Goal: Task Accomplishment & Management: Use online tool/utility

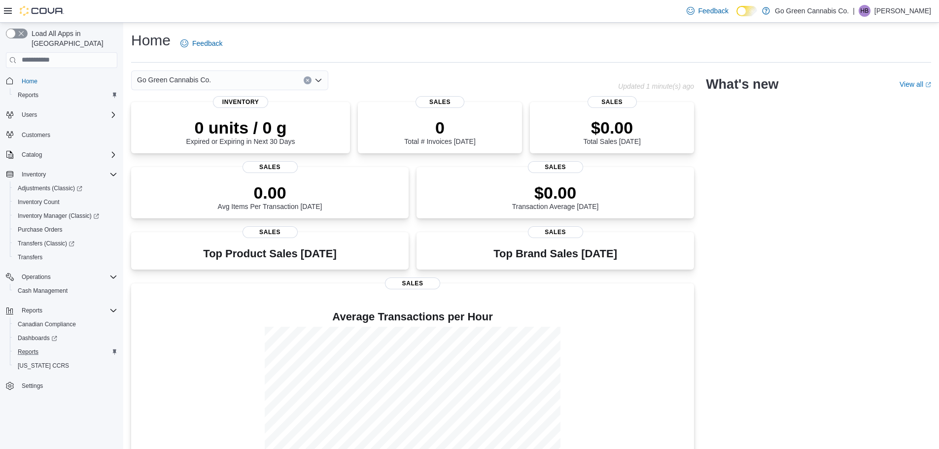
click at [25, 348] on button "Reports" at bounding box center [65, 352] width 111 height 14
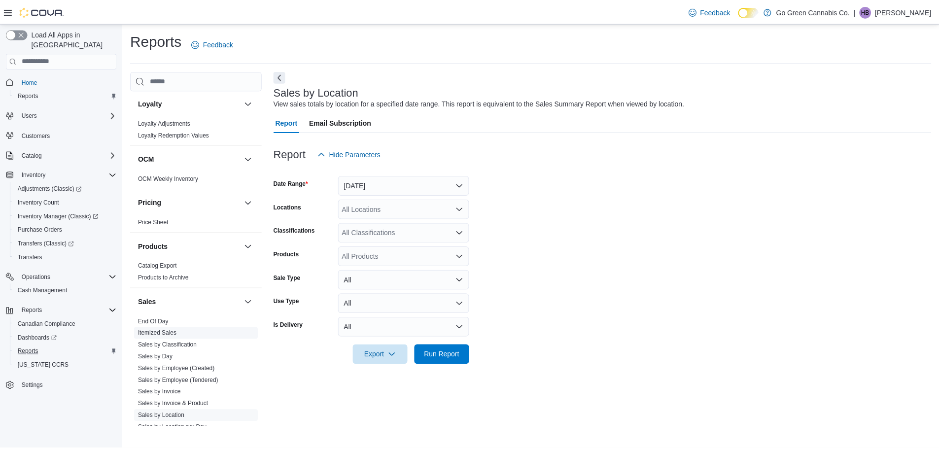
scroll to position [493, 0]
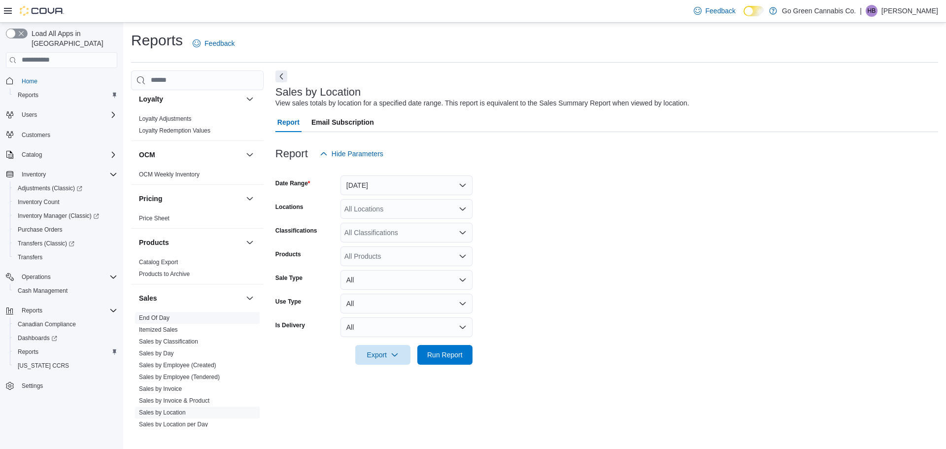
click at [165, 317] on link "End Of Day" at bounding box center [154, 317] width 31 height 7
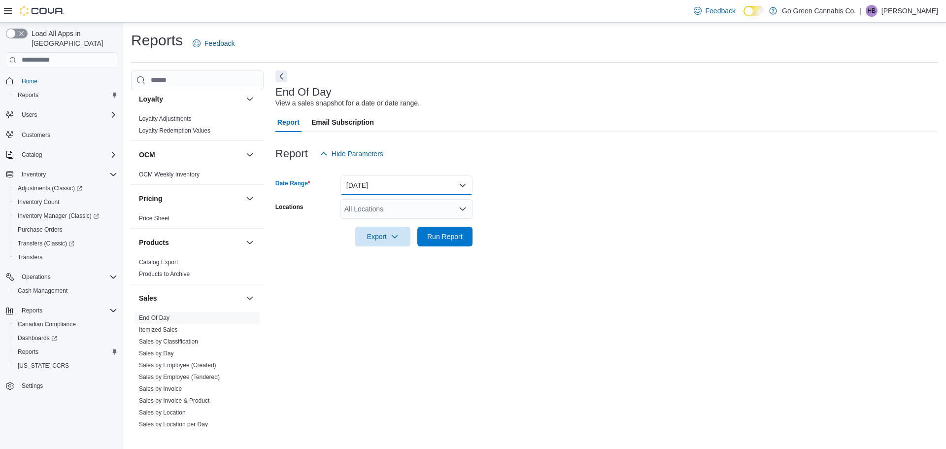
click at [373, 189] on button "[DATE]" at bounding box center [406, 185] width 132 height 20
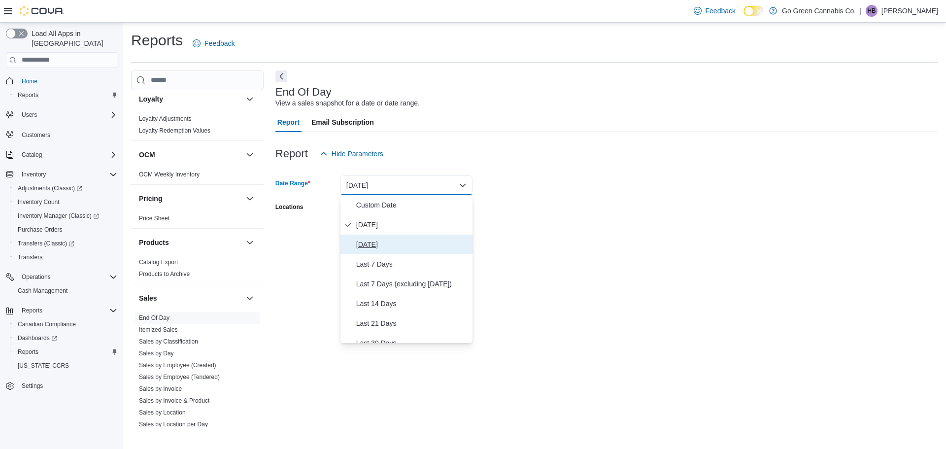
click at [361, 245] on span "[DATE]" at bounding box center [412, 244] width 112 height 12
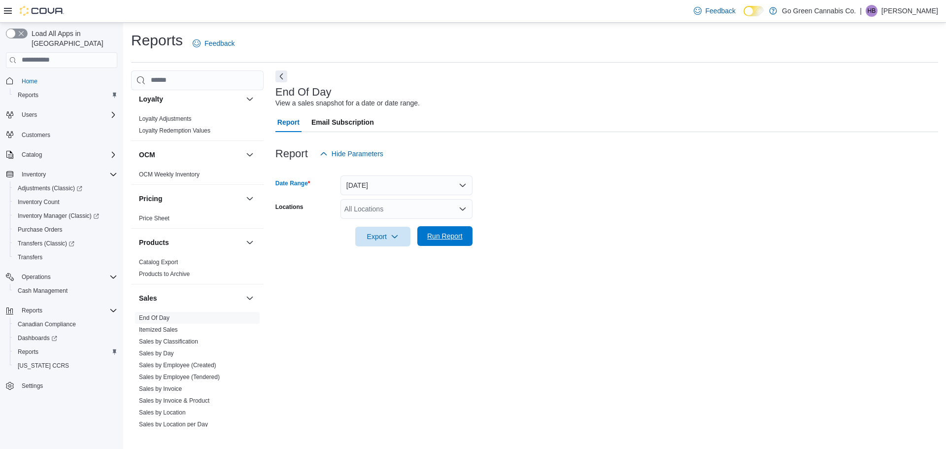
click at [447, 238] on span "Run Report" at bounding box center [444, 236] width 35 height 10
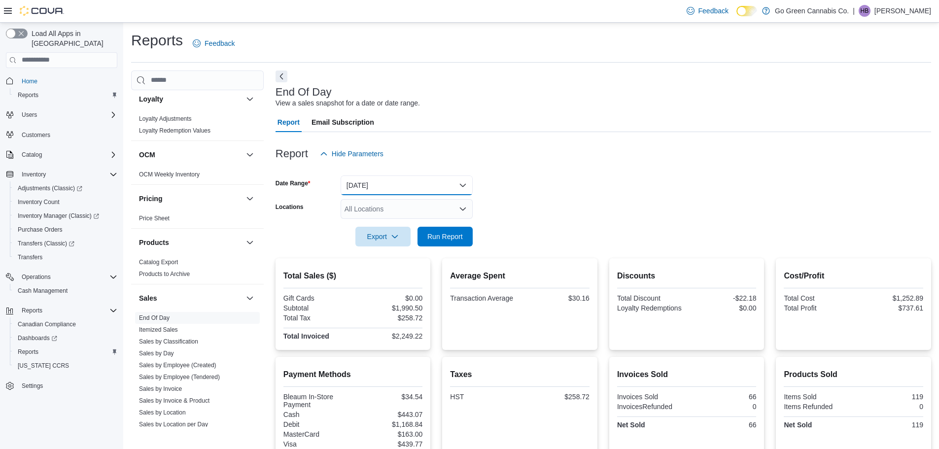
click at [412, 191] on button "[DATE]" at bounding box center [406, 185] width 132 height 20
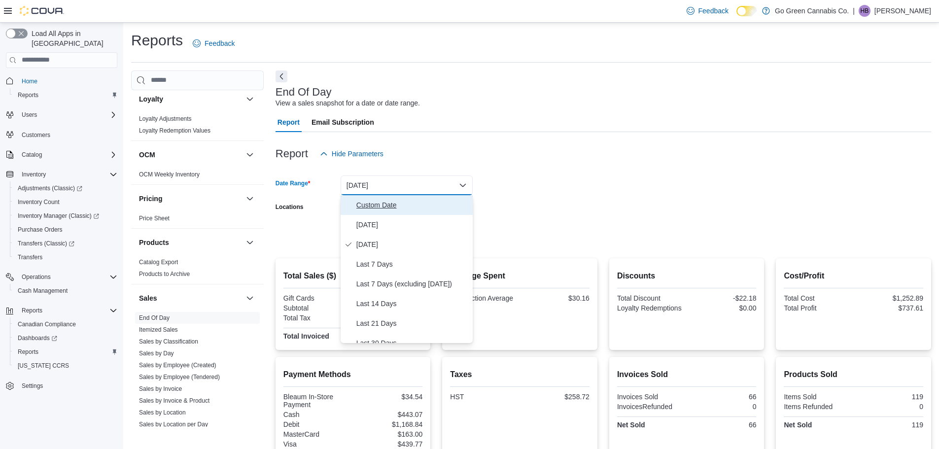
click at [408, 197] on button "Custom Date" at bounding box center [406, 205] width 132 height 20
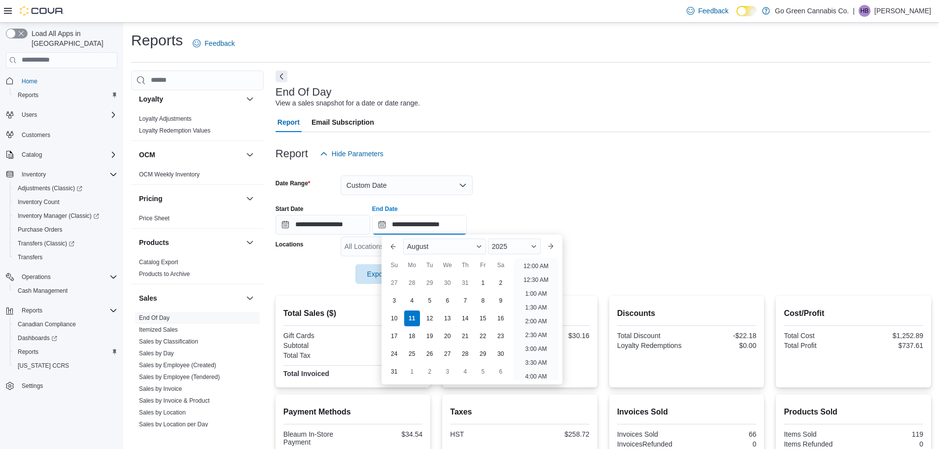
click at [413, 221] on input "**********" at bounding box center [419, 225] width 95 height 20
click at [497, 293] on div "9" at bounding box center [500, 300] width 17 height 17
type input "**********"
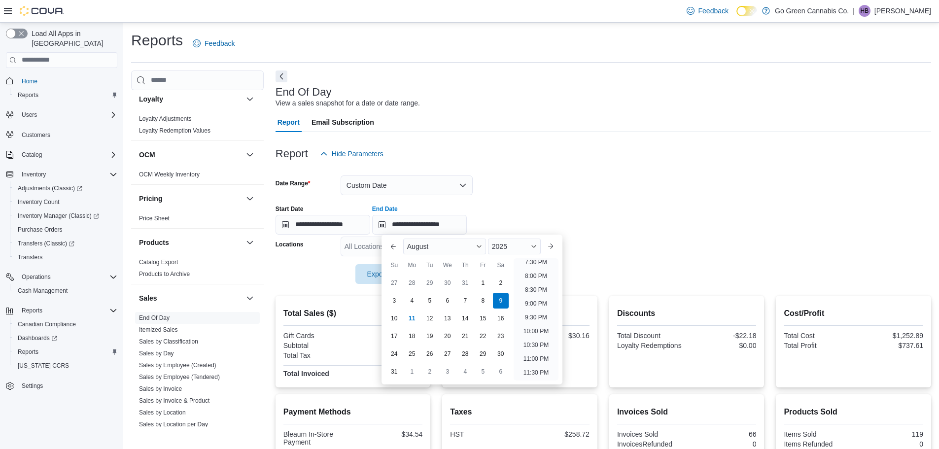
click at [547, 173] on div at bounding box center [602, 170] width 655 height 12
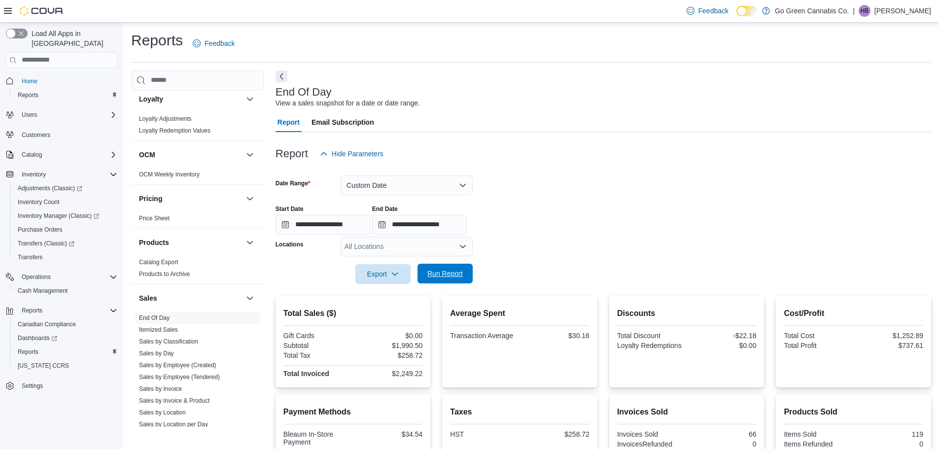
click at [431, 279] on span "Run Report" at bounding box center [444, 274] width 43 height 20
click at [405, 186] on button "Custom Date" at bounding box center [406, 185] width 132 height 20
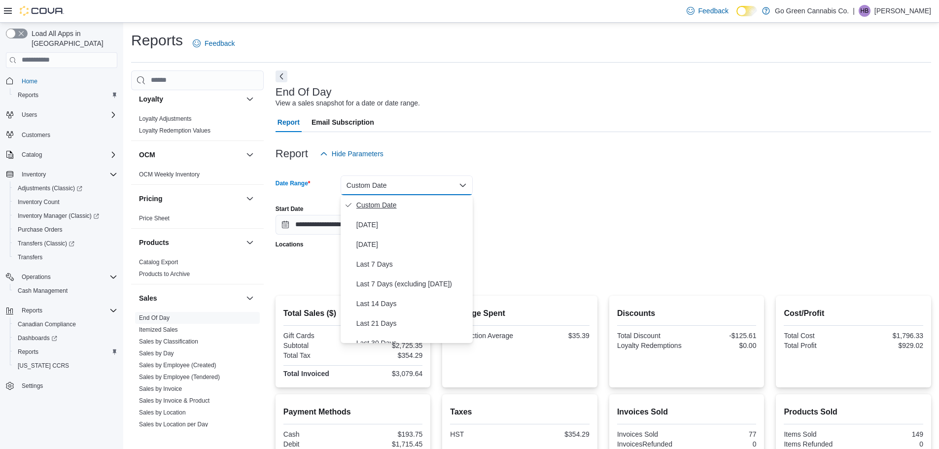
click at [385, 201] on span "Custom Date" at bounding box center [412, 205] width 112 height 12
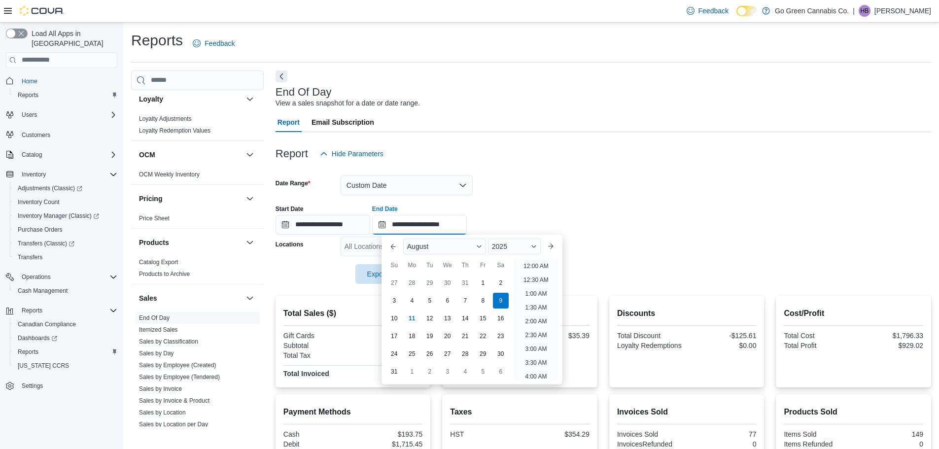
click at [407, 221] on input "**********" at bounding box center [419, 225] width 95 height 20
click at [481, 299] on div "8" at bounding box center [482, 300] width 17 height 17
type input "**********"
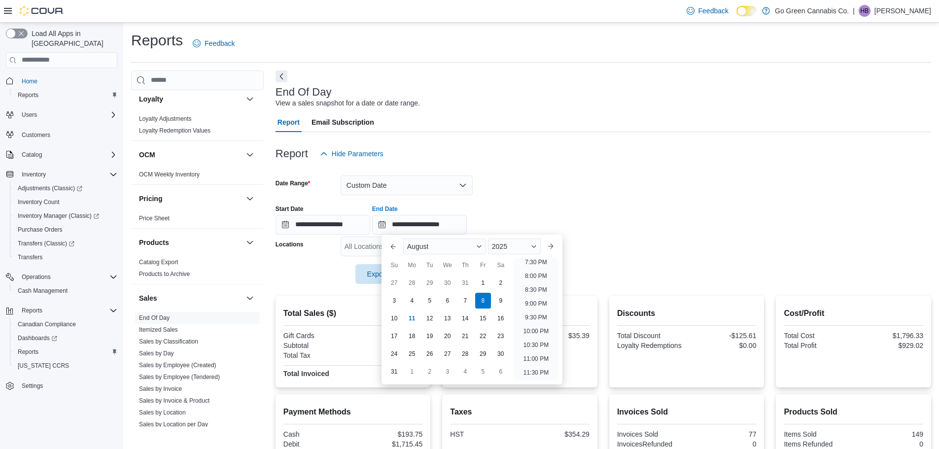
click at [585, 149] on div "Report Hide Parameters" at bounding box center [602, 154] width 655 height 20
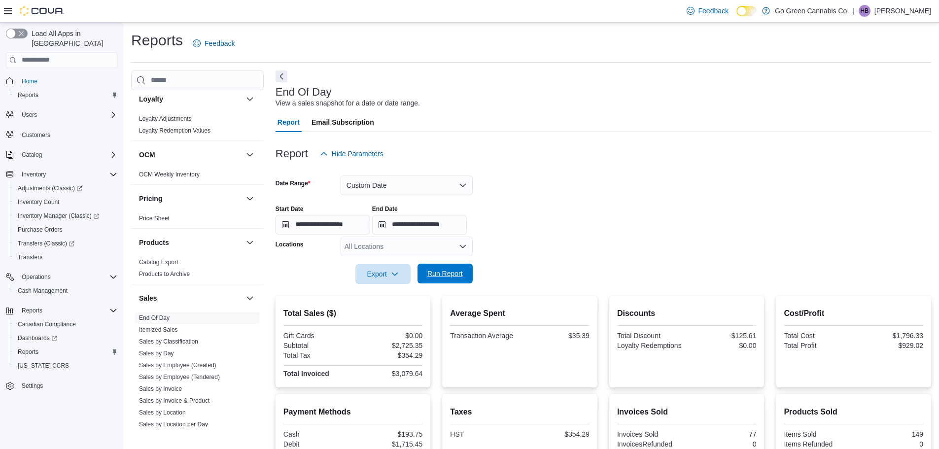
click at [445, 274] on span "Run Report" at bounding box center [444, 274] width 35 height 10
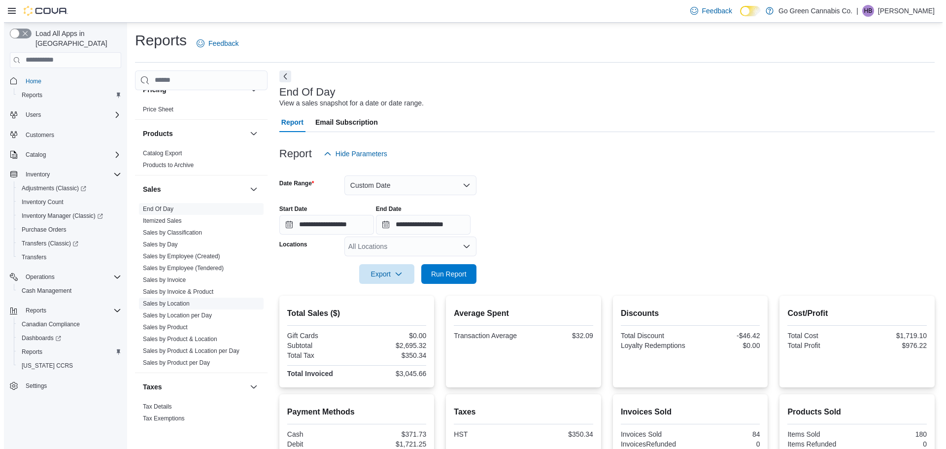
scroll to position [613, 0]
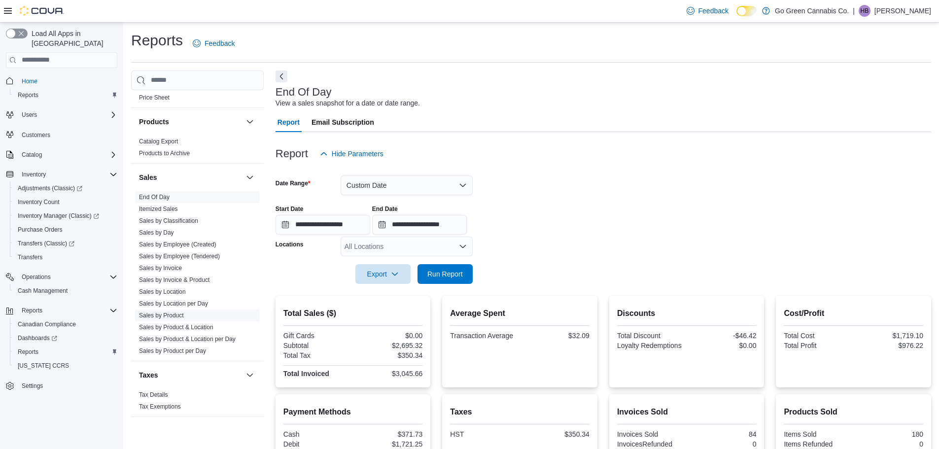
click at [162, 312] on link "Sales by Product" at bounding box center [161, 315] width 45 height 7
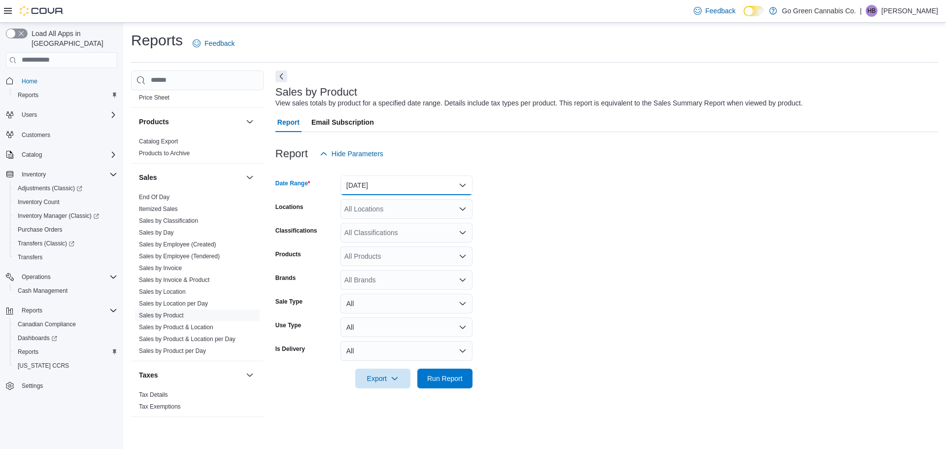
click at [396, 179] on button "[DATE]" at bounding box center [406, 185] width 132 height 20
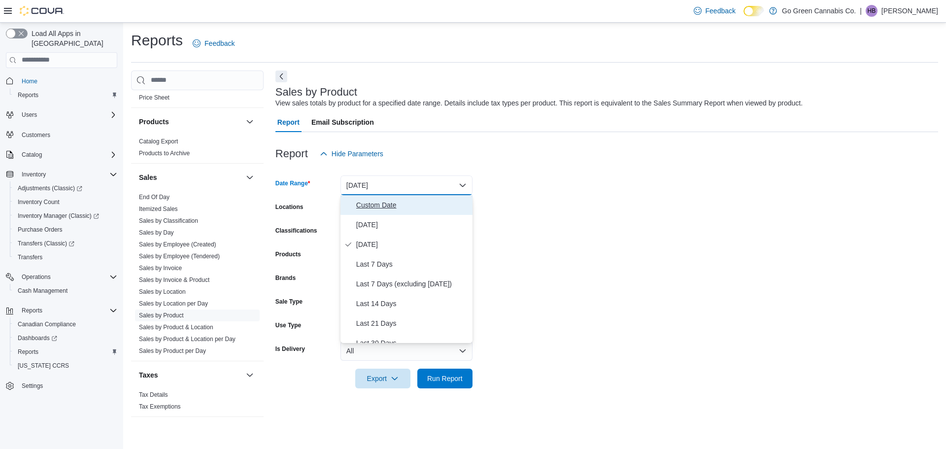
click at [395, 197] on button "Custom Date" at bounding box center [406, 205] width 132 height 20
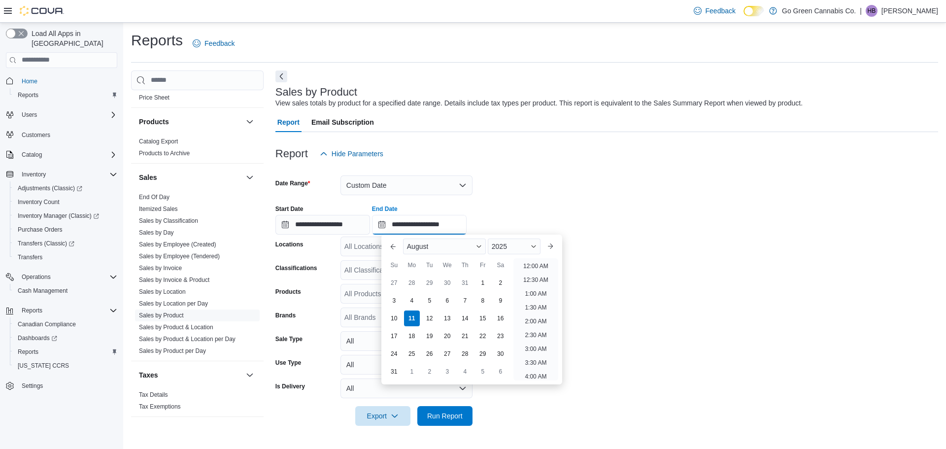
click at [426, 223] on input "**********" at bounding box center [419, 225] width 95 height 20
click at [478, 301] on div "8" at bounding box center [482, 300] width 17 height 17
type input "**********"
click at [662, 321] on form "**********" at bounding box center [606, 295] width 663 height 262
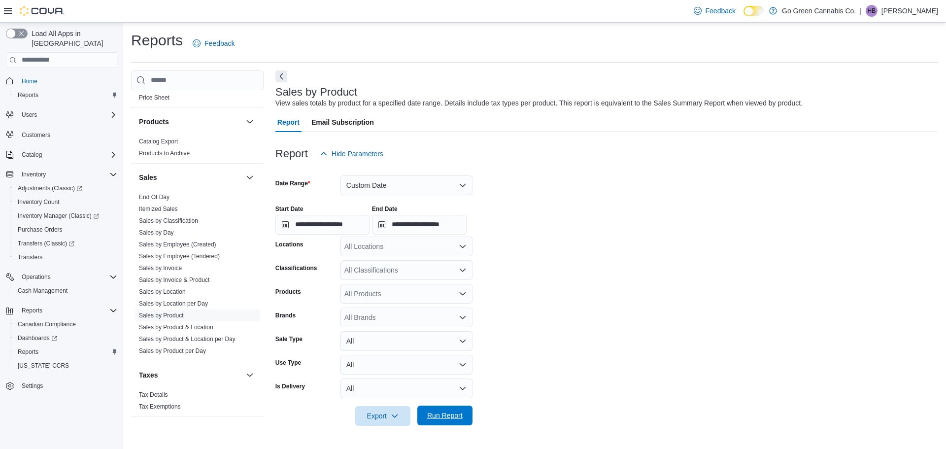
click at [437, 420] on span "Run Report" at bounding box center [444, 416] width 43 height 20
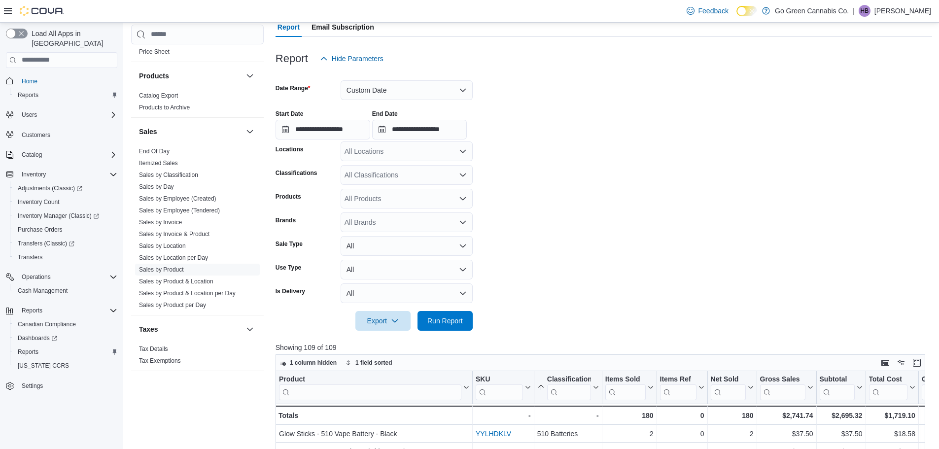
scroll to position [99, 0]
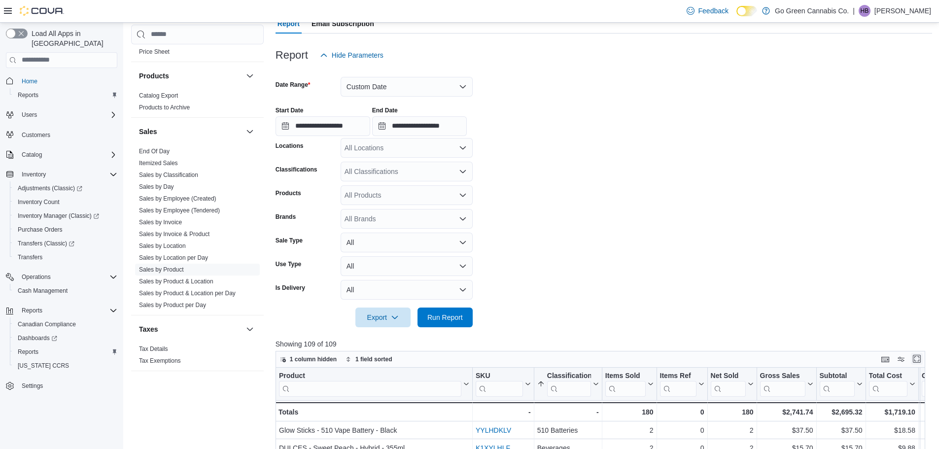
click at [920, 356] on button "Enter fullscreen" at bounding box center [917, 359] width 12 height 12
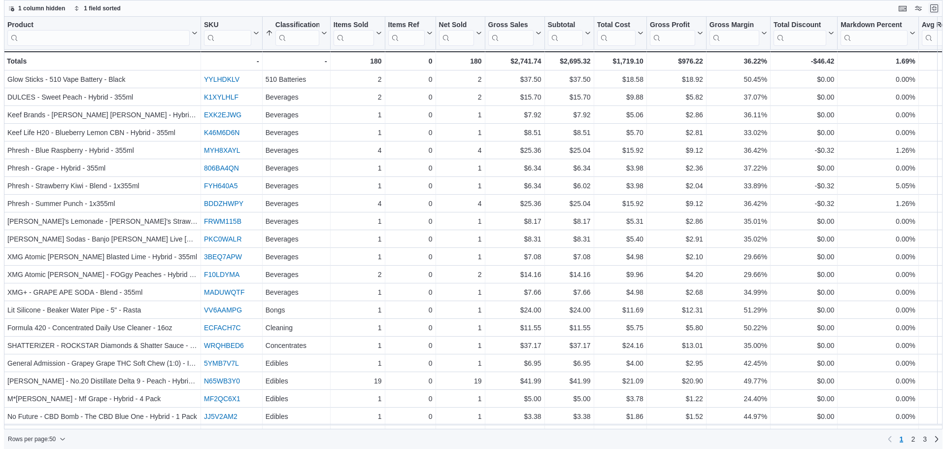
scroll to position [0, 0]
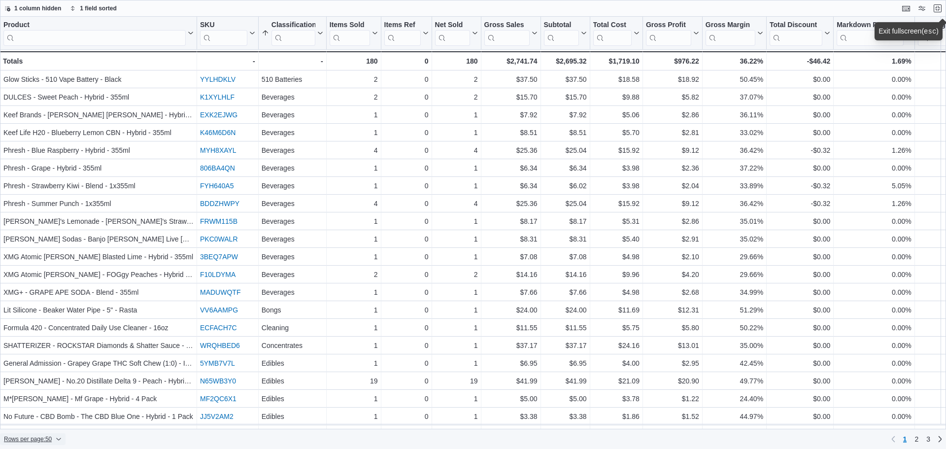
click at [48, 442] on span "Rows per page : 50" at bounding box center [28, 439] width 48 height 8
click at [48, 422] on span "100 rows" at bounding box center [49, 418] width 32 height 8
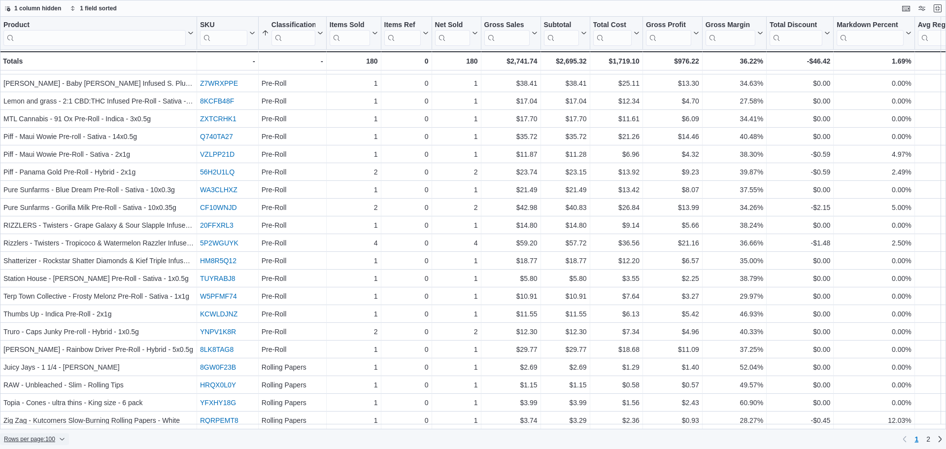
scroll to position [1420, 0]
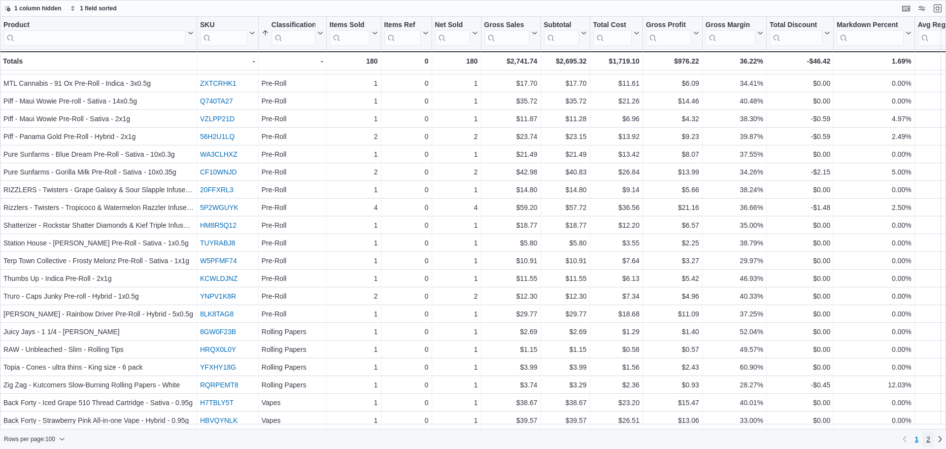
click at [928, 436] on span "2" at bounding box center [928, 439] width 4 height 10
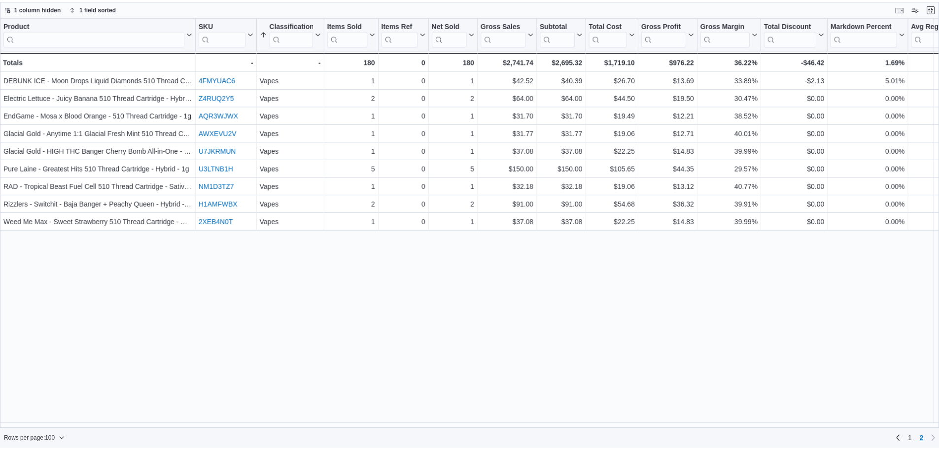
scroll to position [0, 0]
click at [935, 8] on button "Exit fullscreen" at bounding box center [938, 8] width 12 height 12
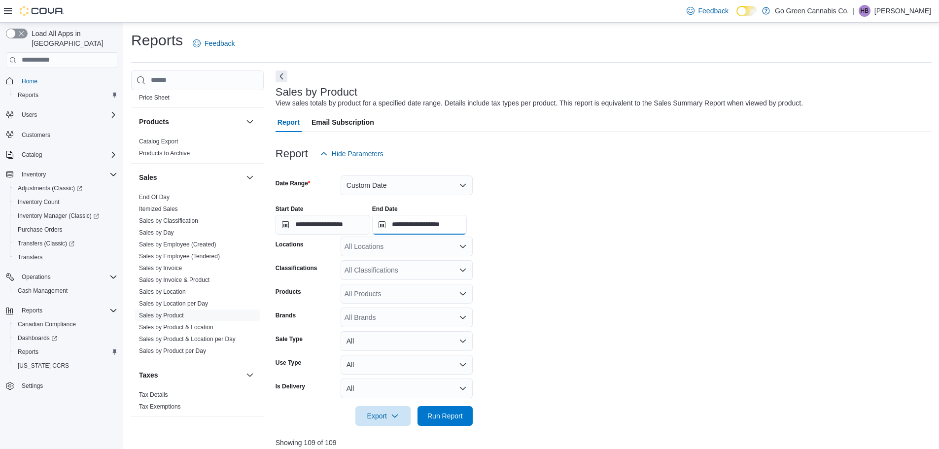
click at [407, 225] on input "**********" at bounding box center [419, 225] width 95 height 20
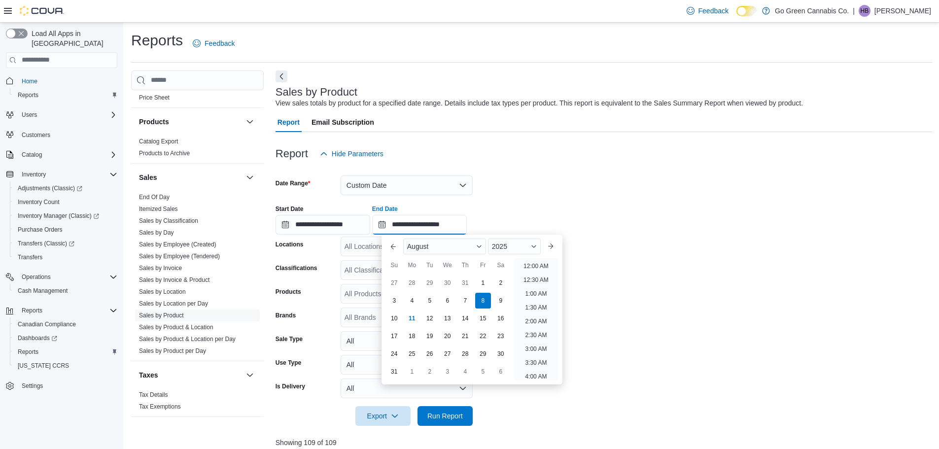
scroll to position [542, 0]
click at [496, 301] on div "9" at bounding box center [500, 300] width 17 height 17
type input "**********"
click at [337, 218] on input "**********" at bounding box center [322, 225] width 95 height 20
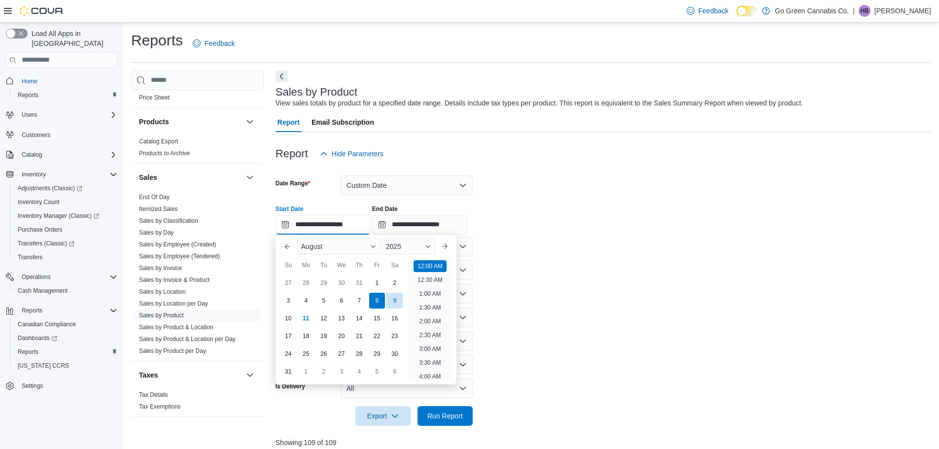
scroll to position [31, 0]
click at [395, 300] on div "9" at bounding box center [394, 300] width 17 height 17
type input "**********"
click at [434, 419] on span "Run Report" at bounding box center [444, 415] width 35 height 10
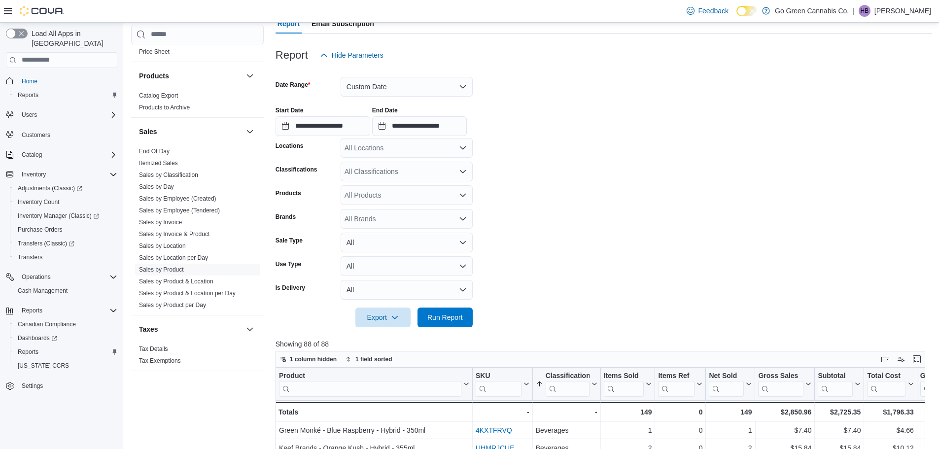
scroll to position [148, 0]
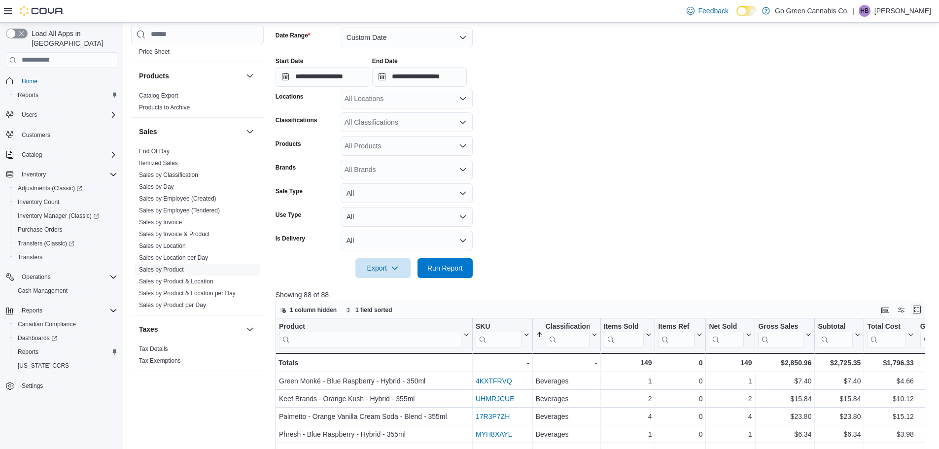
click at [921, 306] on button "Enter fullscreen" at bounding box center [917, 310] width 12 height 12
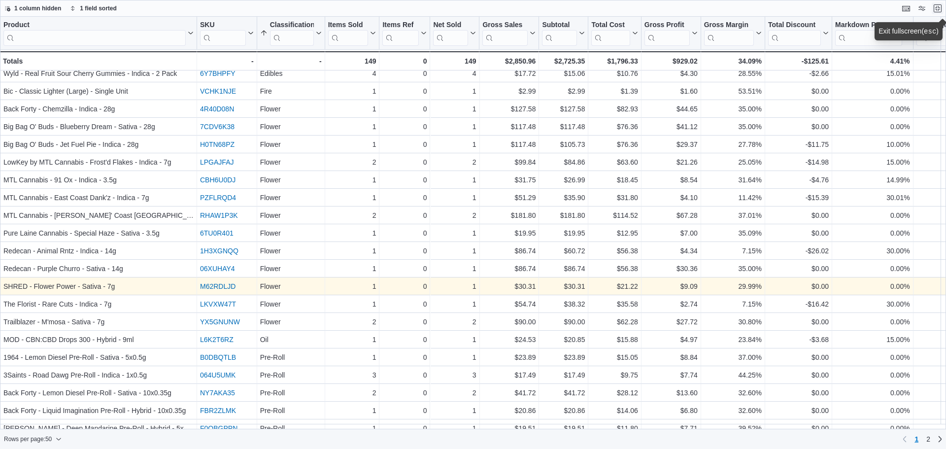
scroll to position [533, 0]
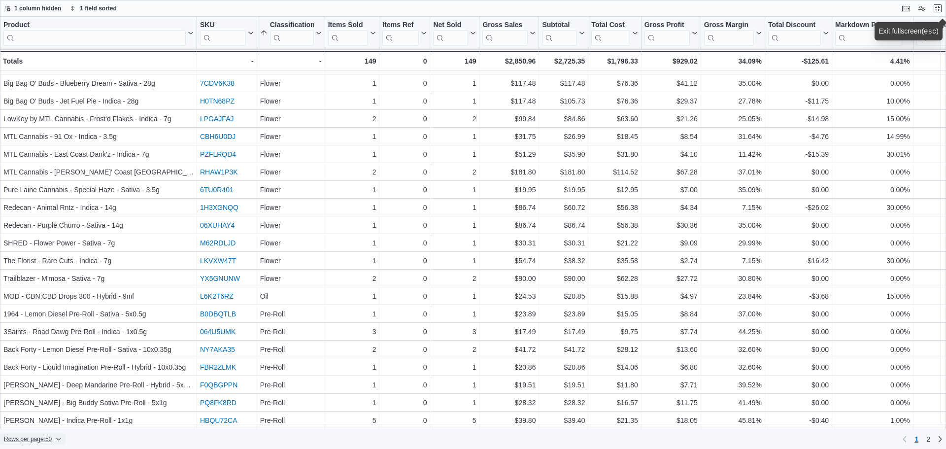
click at [47, 440] on span "Rows per page : 50" at bounding box center [28, 439] width 48 height 8
click at [49, 419] on span "100 rows" at bounding box center [49, 418] width 32 height 8
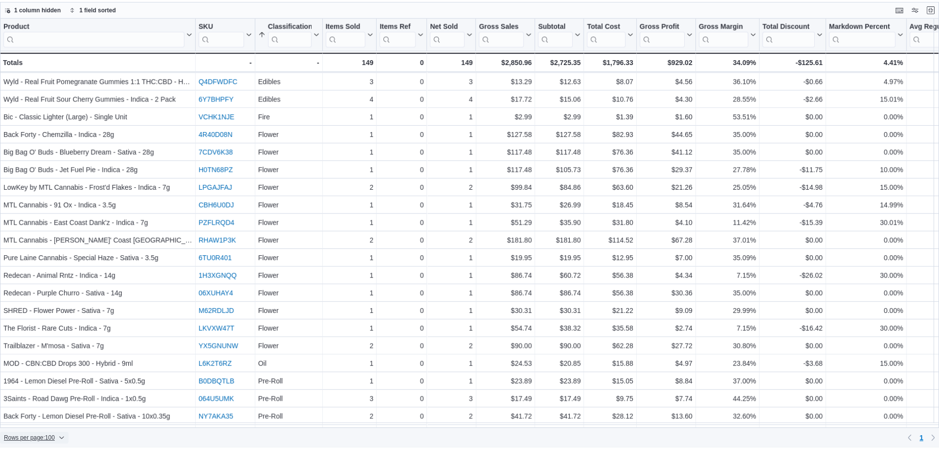
scroll to position [172, 0]
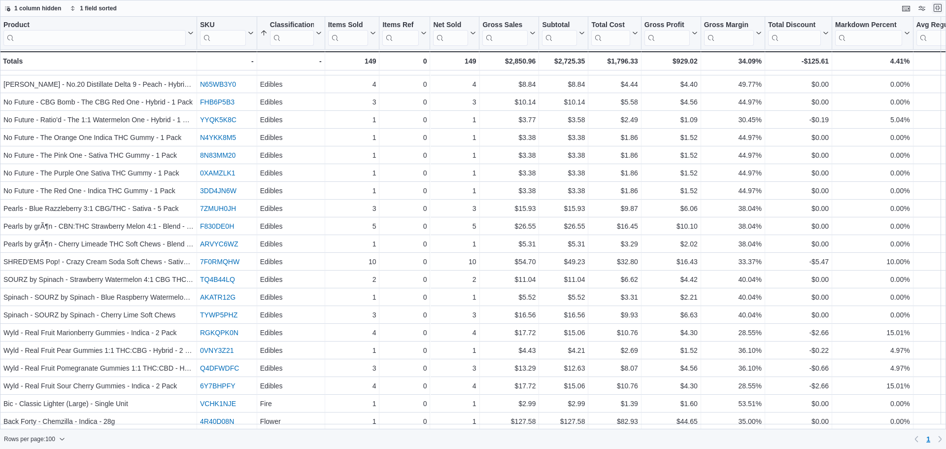
click at [939, 7] on button "Exit fullscreen" at bounding box center [938, 8] width 12 height 12
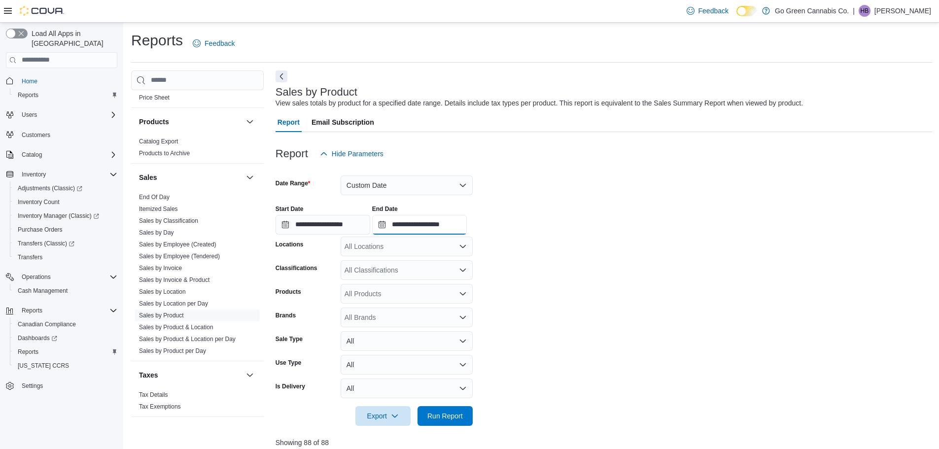
click at [449, 229] on input "**********" at bounding box center [419, 225] width 95 height 20
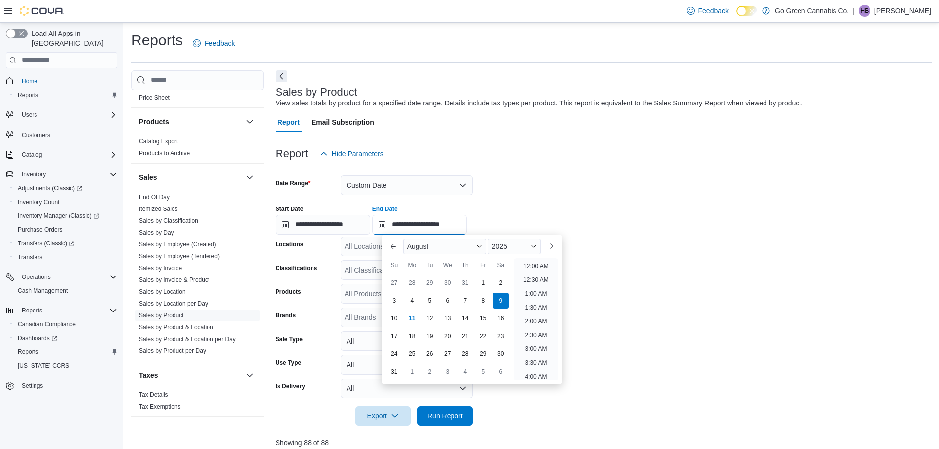
scroll to position [542, 0]
click at [409, 185] on button "Custom Date" at bounding box center [406, 185] width 132 height 20
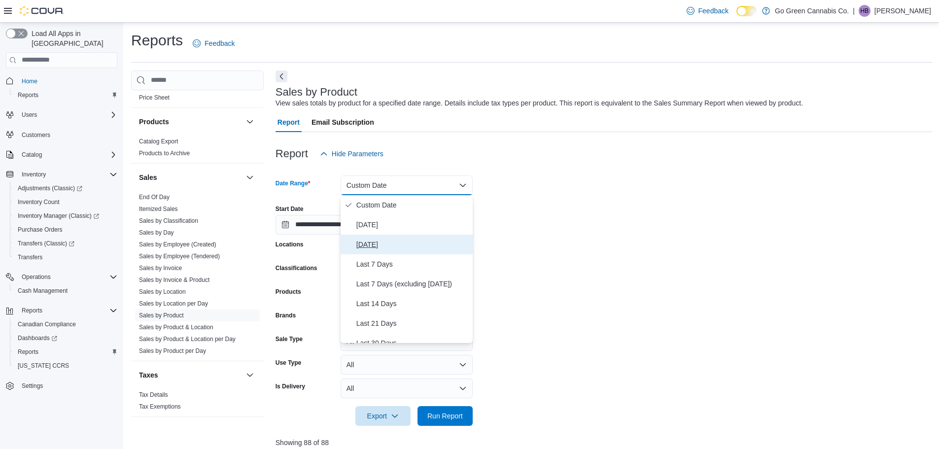
click at [382, 248] on span "[DATE]" at bounding box center [412, 244] width 112 height 12
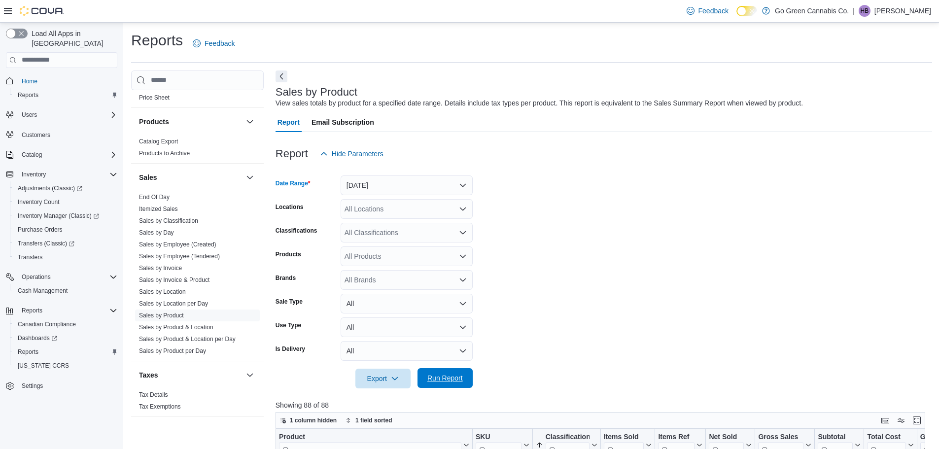
click at [458, 382] on span "Run Report" at bounding box center [444, 378] width 35 height 10
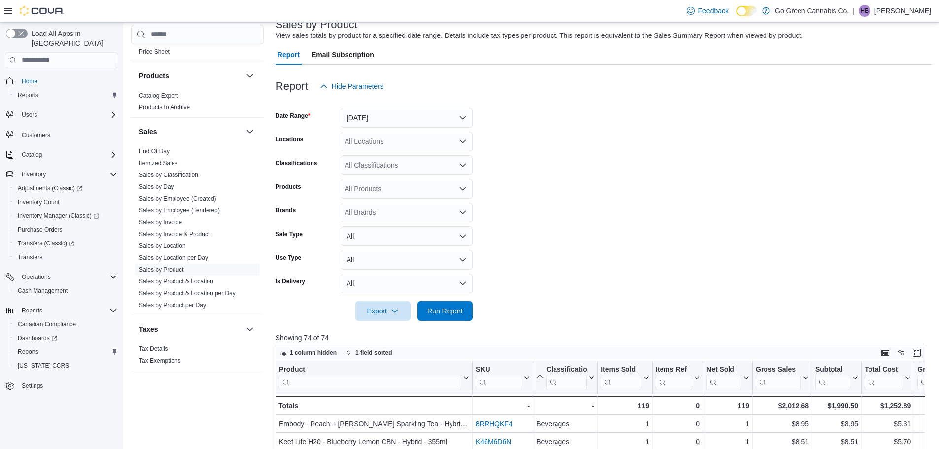
scroll to position [148, 0]
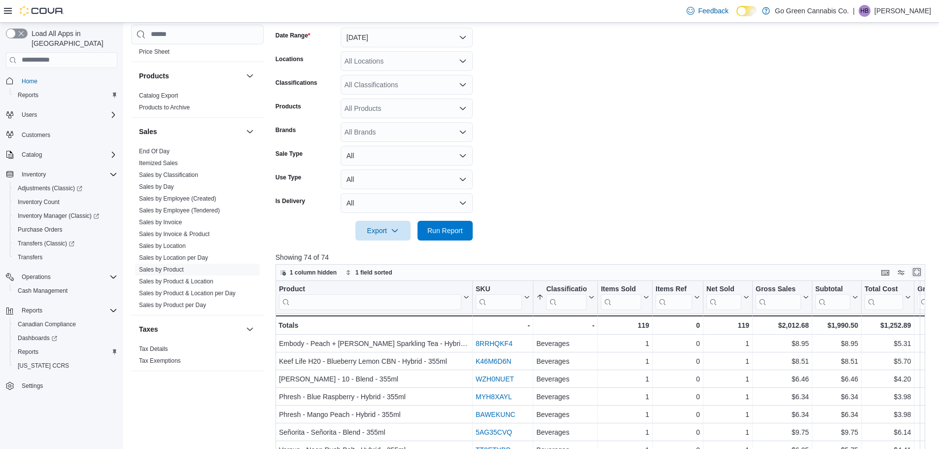
click at [922, 270] on button "Enter fullscreen" at bounding box center [917, 272] width 12 height 12
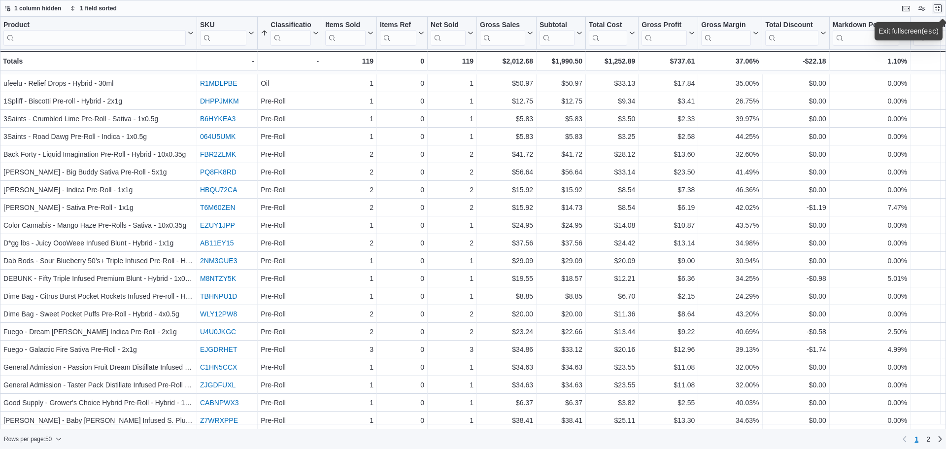
scroll to position [533, 0]
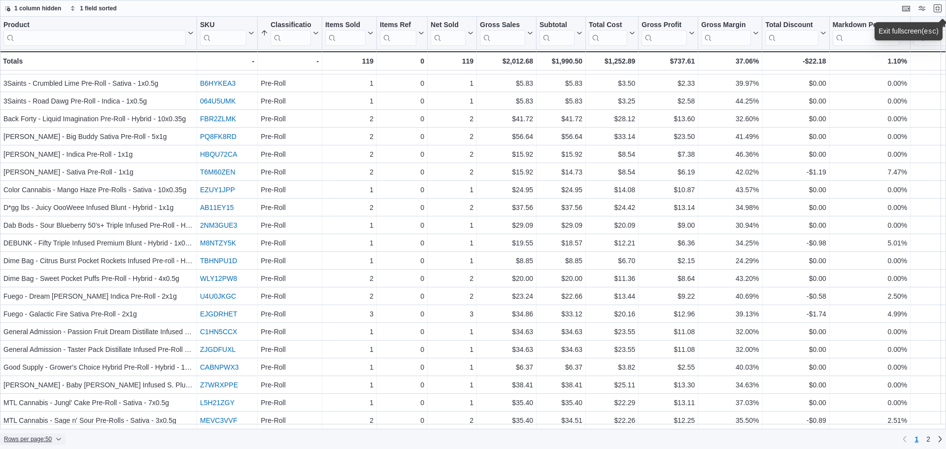
click at [51, 438] on span "Rows per page : 50" at bounding box center [28, 439] width 48 height 8
click at [47, 418] on span "100 rows" at bounding box center [49, 418] width 32 height 8
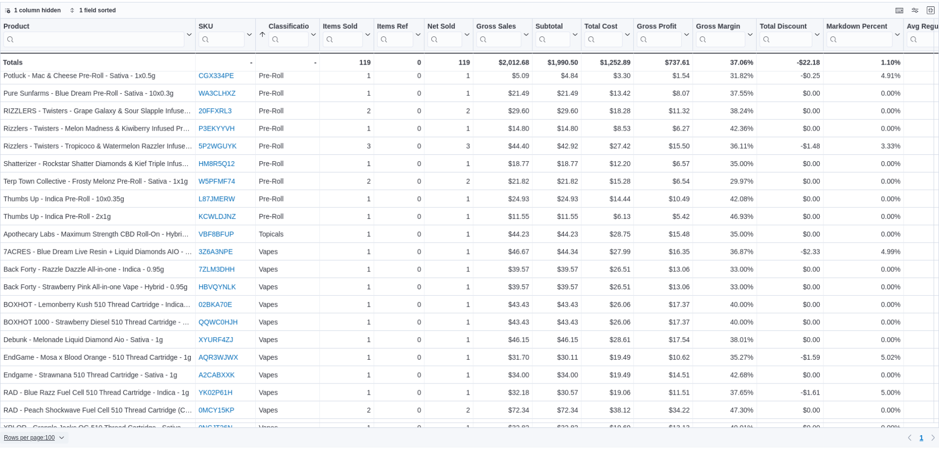
scroll to position [959, 0]
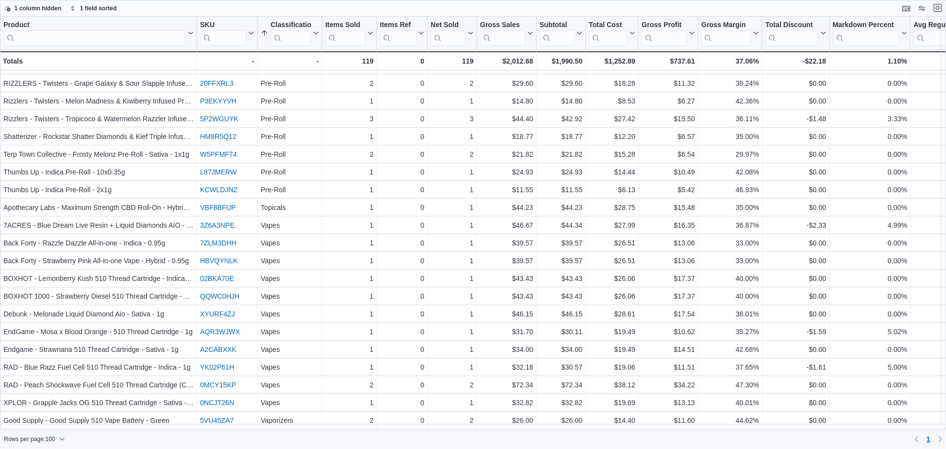
click at [935, 6] on button "Exit fullscreen" at bounding box center [938, 8] width 12 height 12
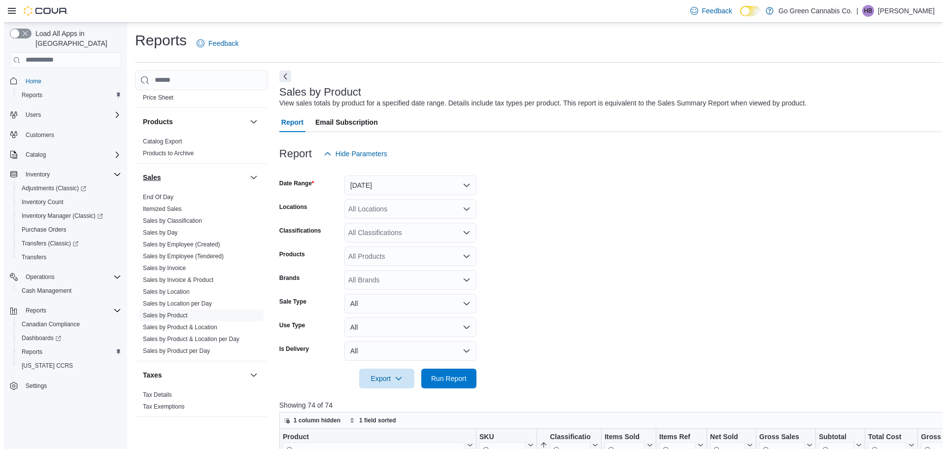
scroll to position [318, 0]
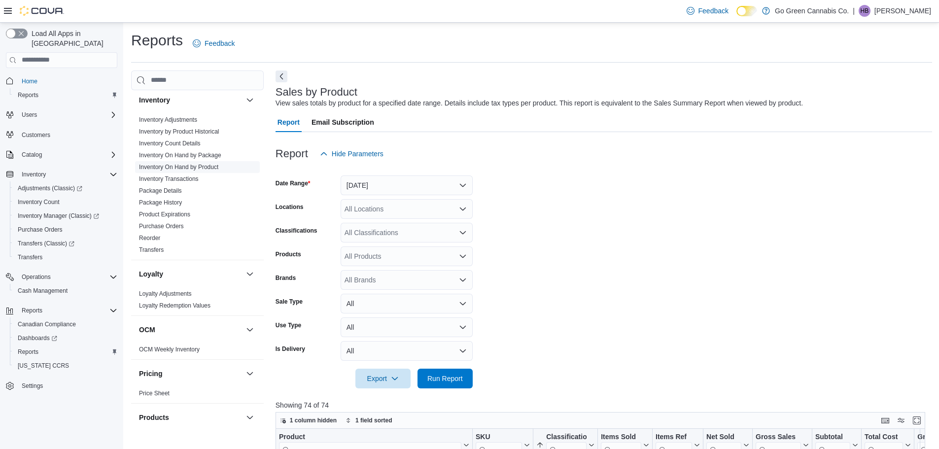
click at [196, 168] on link "Inventory On Hand by Product" at bounding box center [178, 167] width 79 height 7
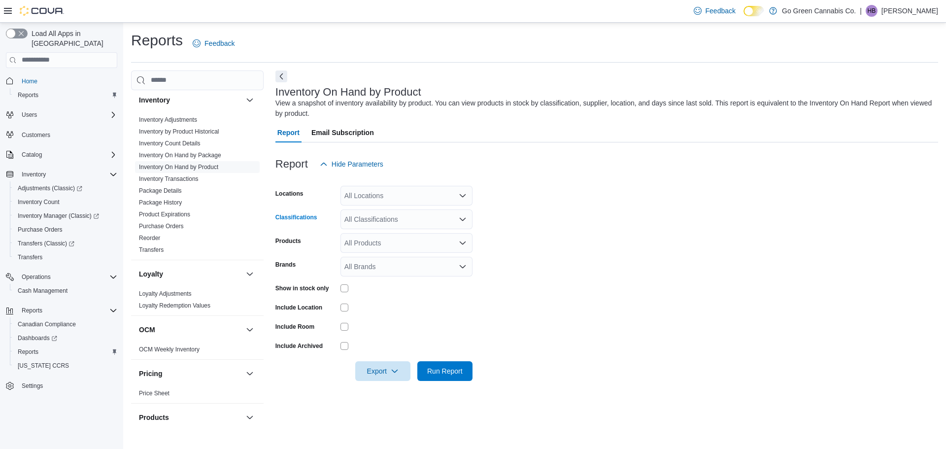
click at [396, 217] on div "All Classifications" at bounding box center [406, 219] width 132 height 20
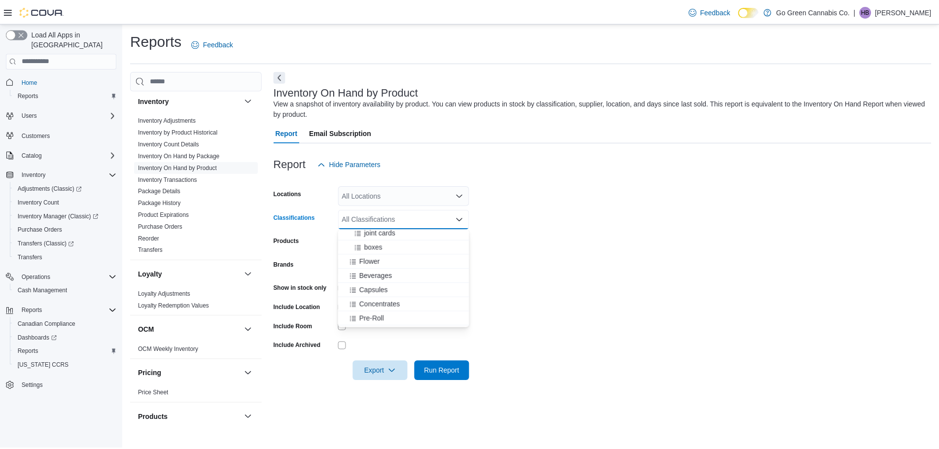
scroll to position [345, 0]
click at [376, 249] on span "Flower" at bounding box center [372, 248] width 21 height 10
click at [376, 249] on span "Beverages" at bounding box center [378, 248] width 33 height 10
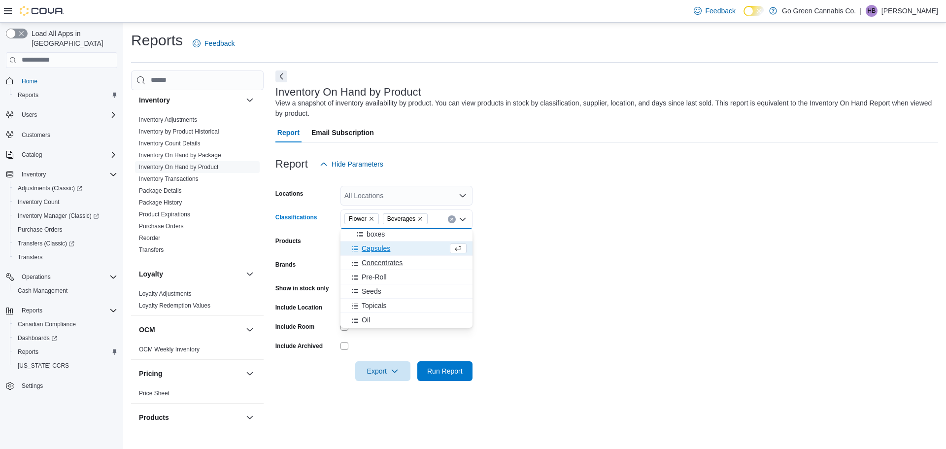
click at [380, 264] on span "Concentrates" at bounding box center [382, 263] width 41 height 10
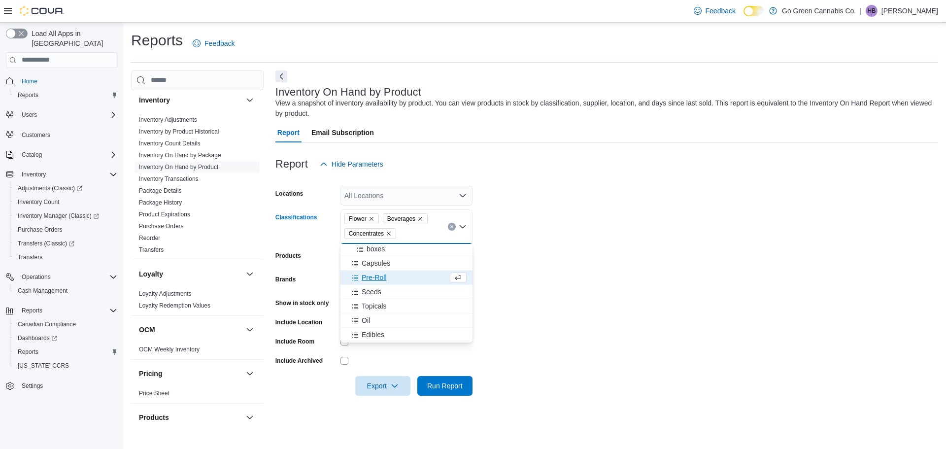
click at [372, 278] on span "Pre-Roll" at bounding box center [374, 277] width 25 height 10
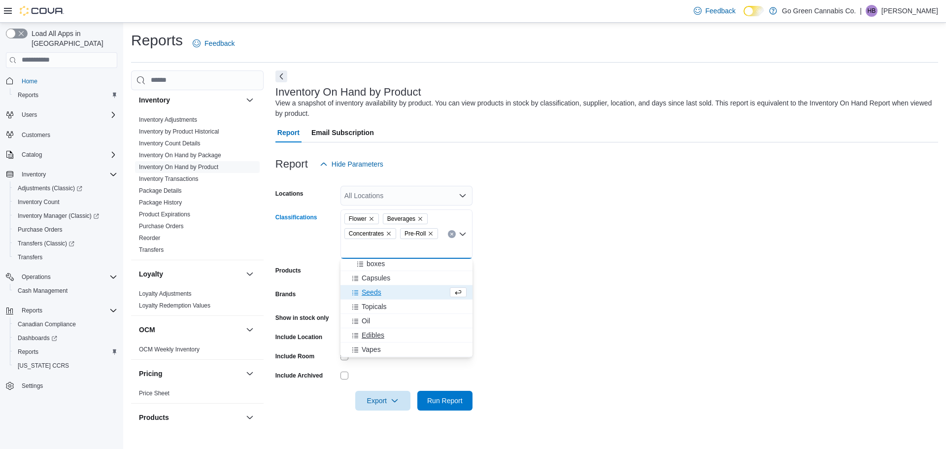
click at [371, 335] on span "Edibles" at bounding box center [373, 335] width 23 height 10
click at [374, 332] on span "Vapes" at bounding box center [371, 335] width 19 height 10
click at [571, 410] on div at bounding box center [606, 416] width 663 height 12
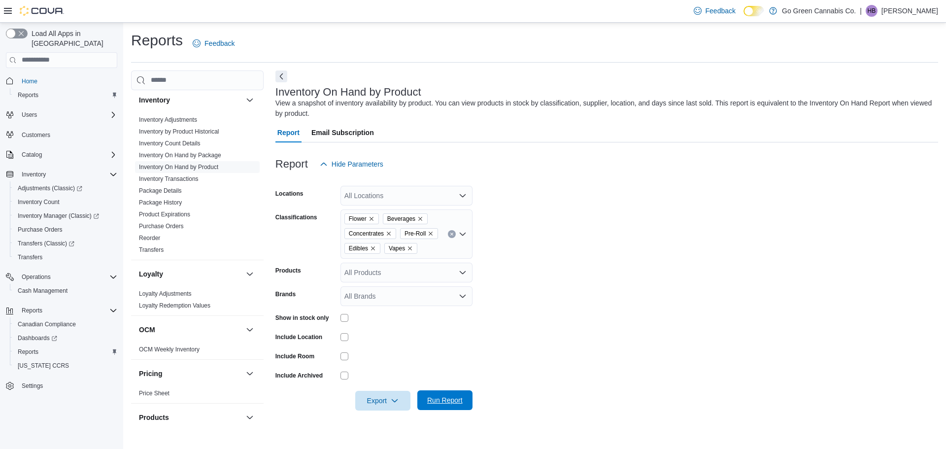
click at [453, 402] on span "Run Report" at bounding box center [444, 400] width 35 height 10
click at [386, 395] on span "Export" at bounding box center [382, 400] width 43 height 20
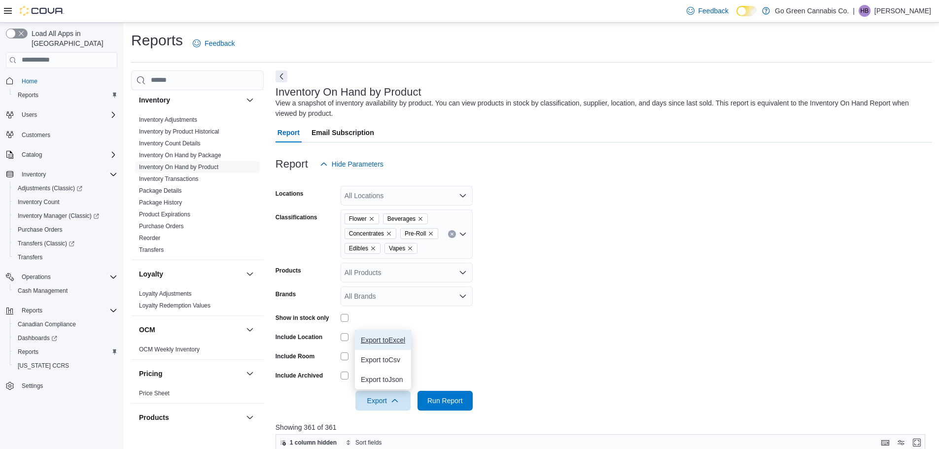
click at [392, 337] on span "Export to Excel" at bounding box center [383, 340] width 44 height 8
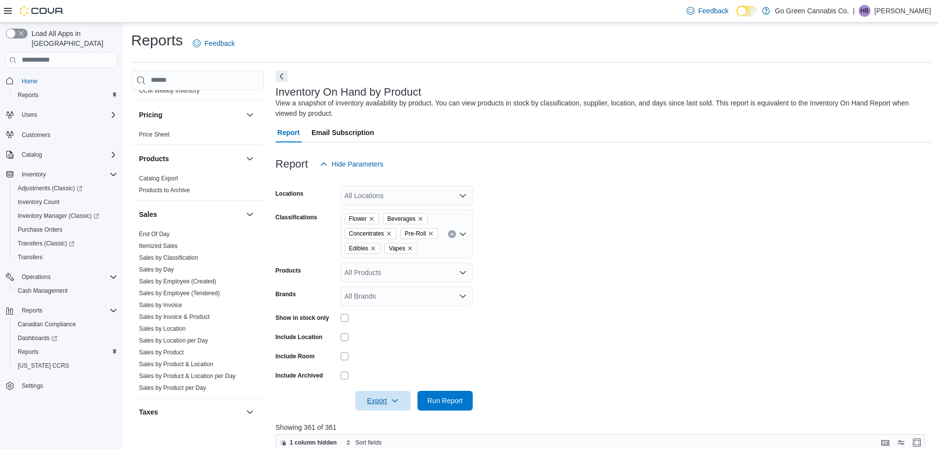
scroll to position [613, 0]
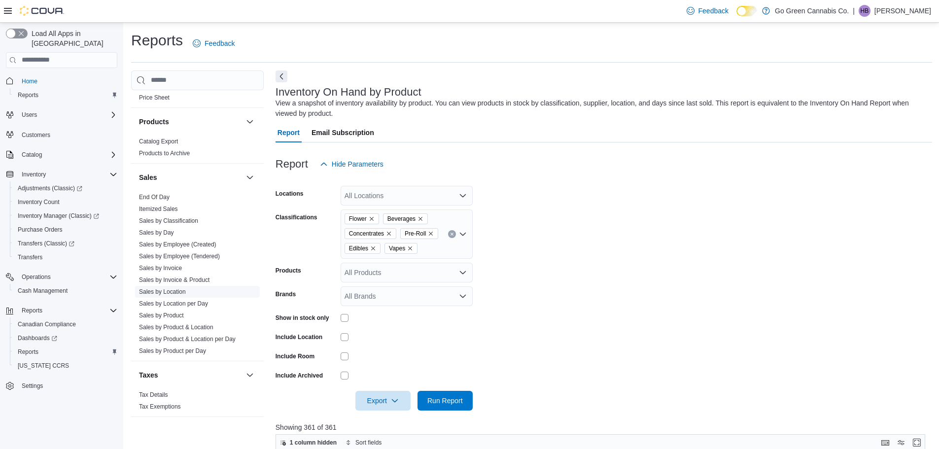
click at [173, 295] on link "Sales by Location" at bounding box center [162, 291] width 47 height 7
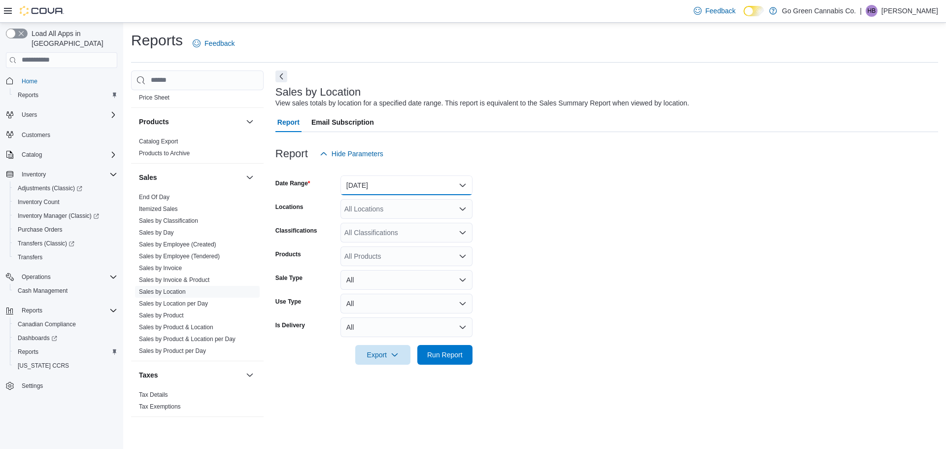
click at [355, 175] on button "[DATE]" at bounding box center [406, 185] width 132 height 20
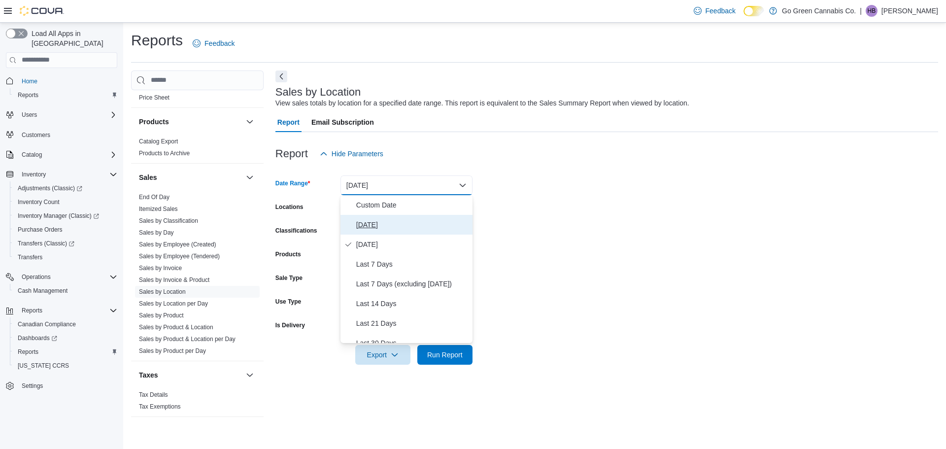
click at [364, 225] on span "[DATE]" at bounding box center [412, 225] width 112 height 12
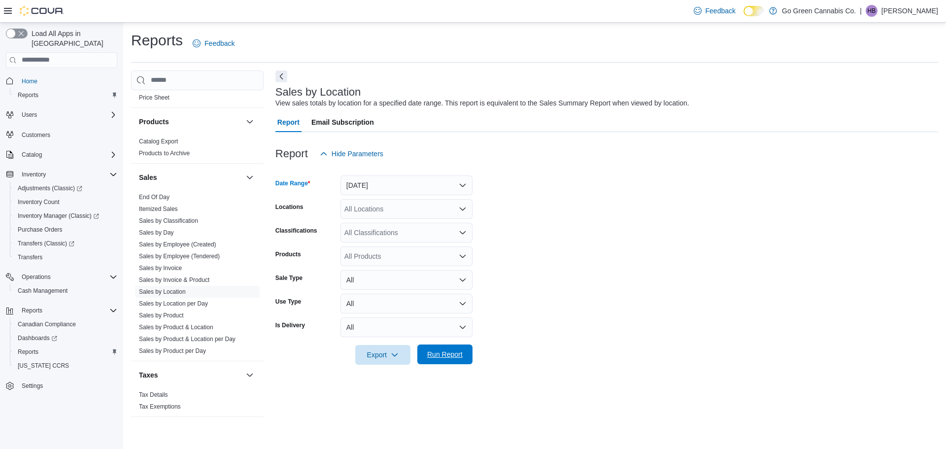
click at [437, 355] on span "Run Report" at bounding box center [444, 354] width 35 height 10
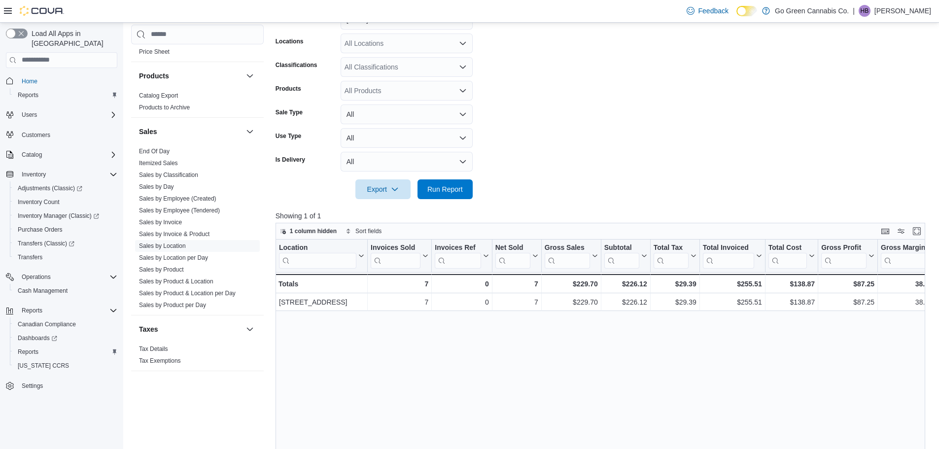
scroll to position [197, 0]
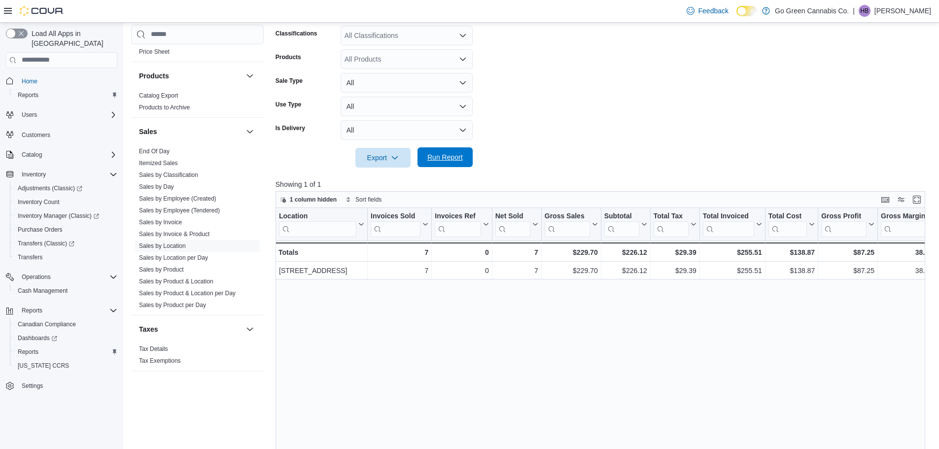
click at [448, 158] on span "Run Report" at bounding box center [444, 157] width 35 height 10
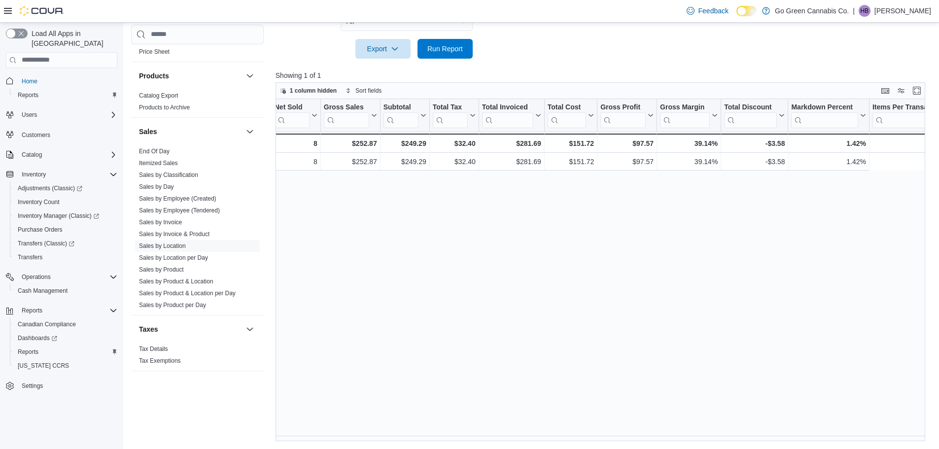
scroll to position [0, 0]
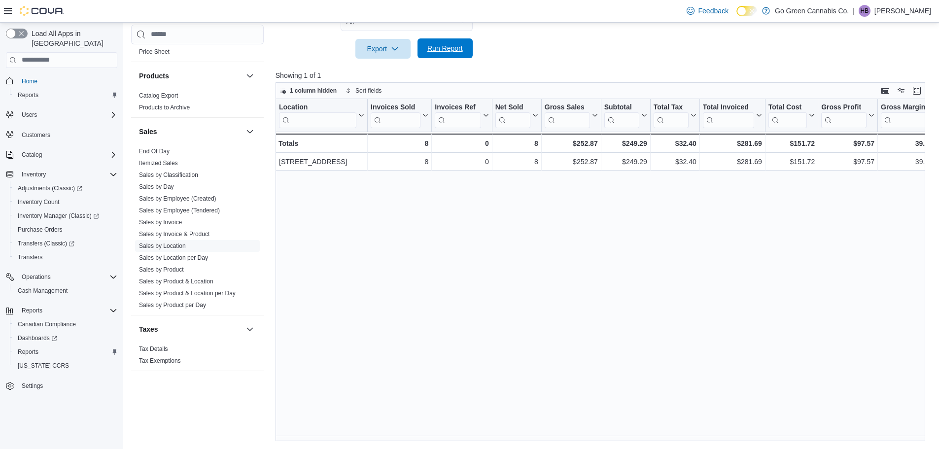
click at [467, 51] on button "Run Report" at bounding box center [444, 48] width 55 height 20
